Goal: Navigation & Orientation: Find specific page/section

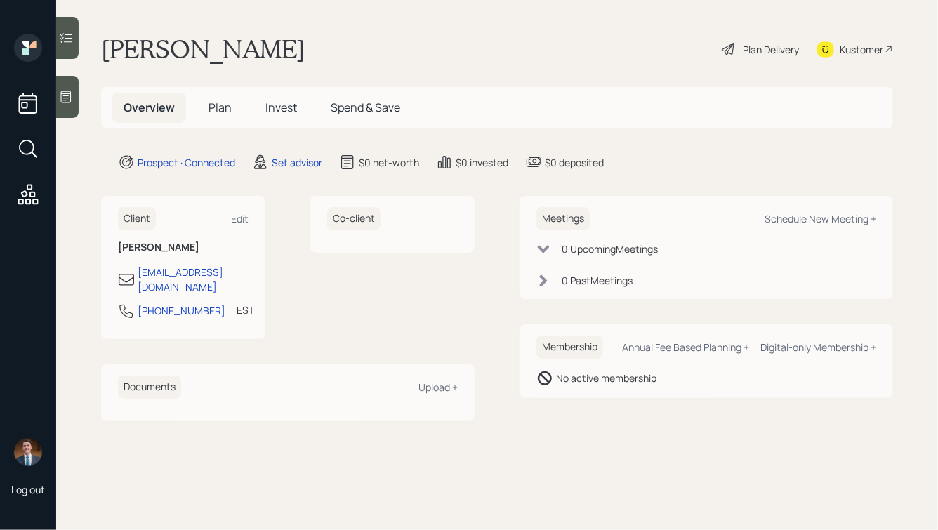
click at [65, 100] on icon at bounding box center [66, 97] width 14 height 14
